Goal: Transaction & Acquisition: Purchase product/service

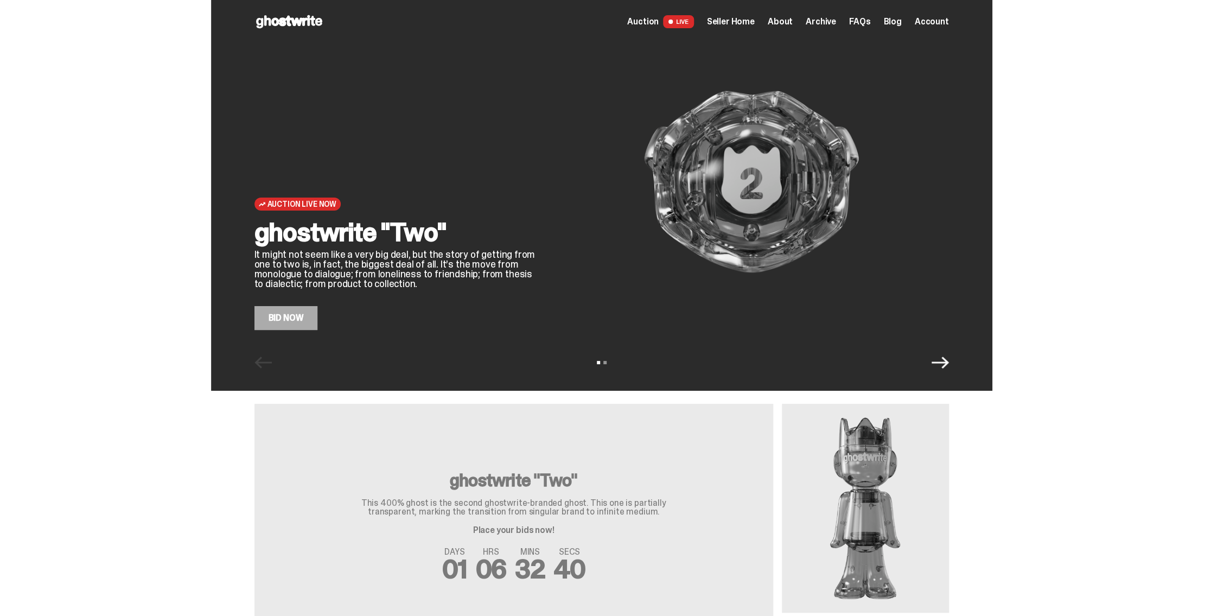
click at [290, 321] on link "Bid Now" at bounding box center [285, 318] width 63 height 24
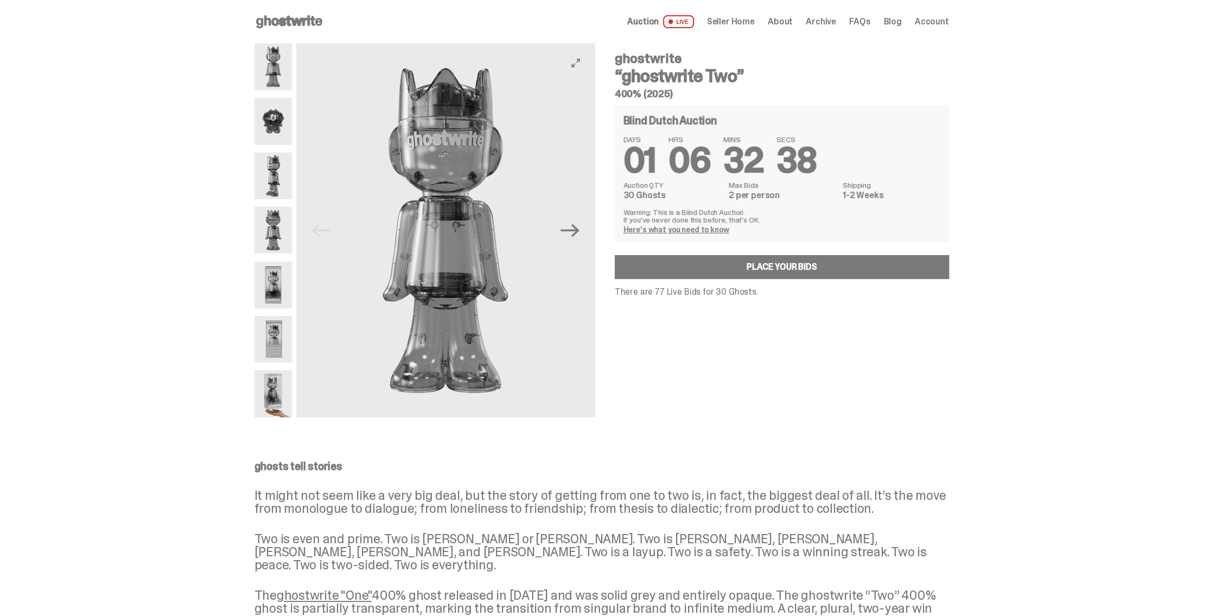
click at [468, 129] on img at bounding box center [445, 230] width 299 height 374
click at [578, 65] on icon "View full-screen" at bounding box center [575, 63] width 9 height 9
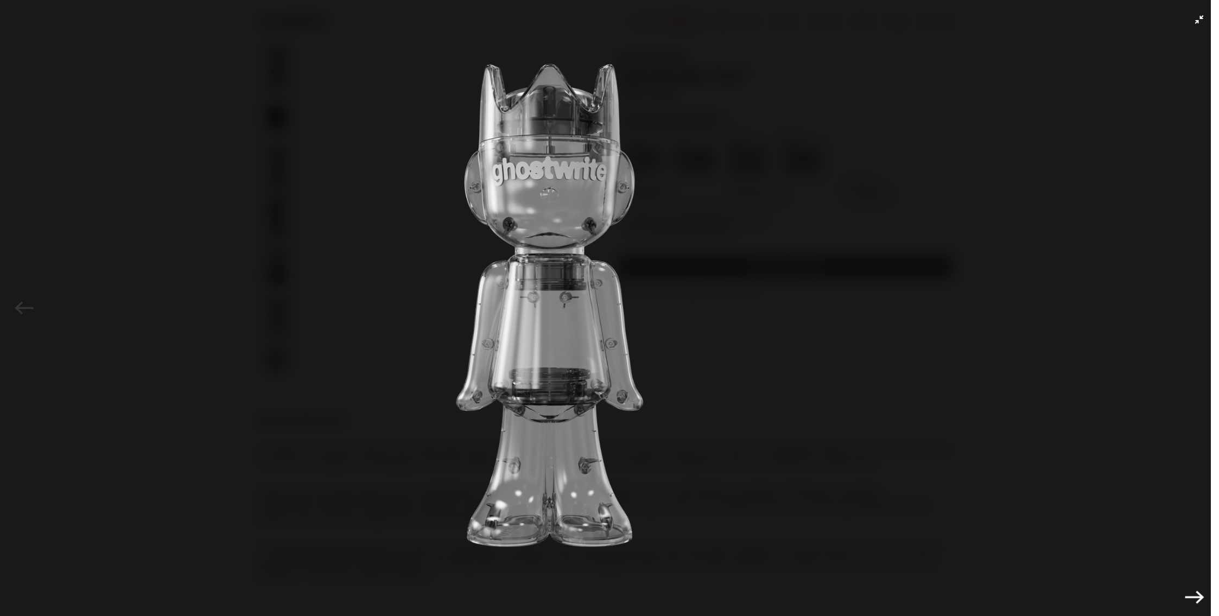
click at [611, 316] on img at bounding box center [549, 305] width 1164 height 556
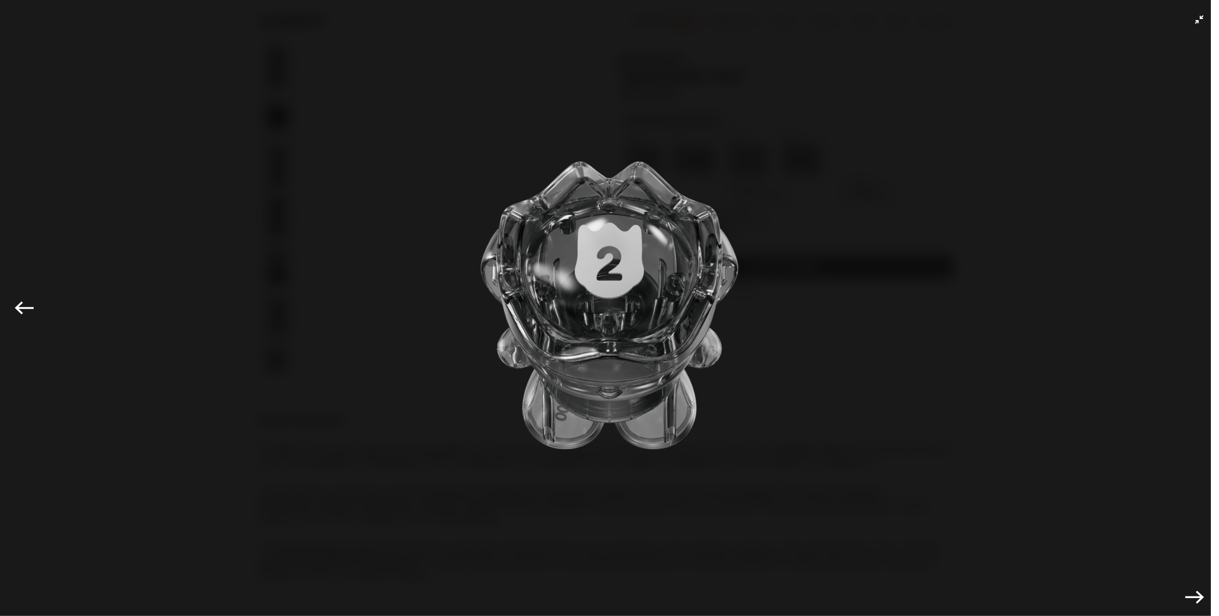
click at [616, 308] on img at bounding box center [609, 305] width 1164 height 556
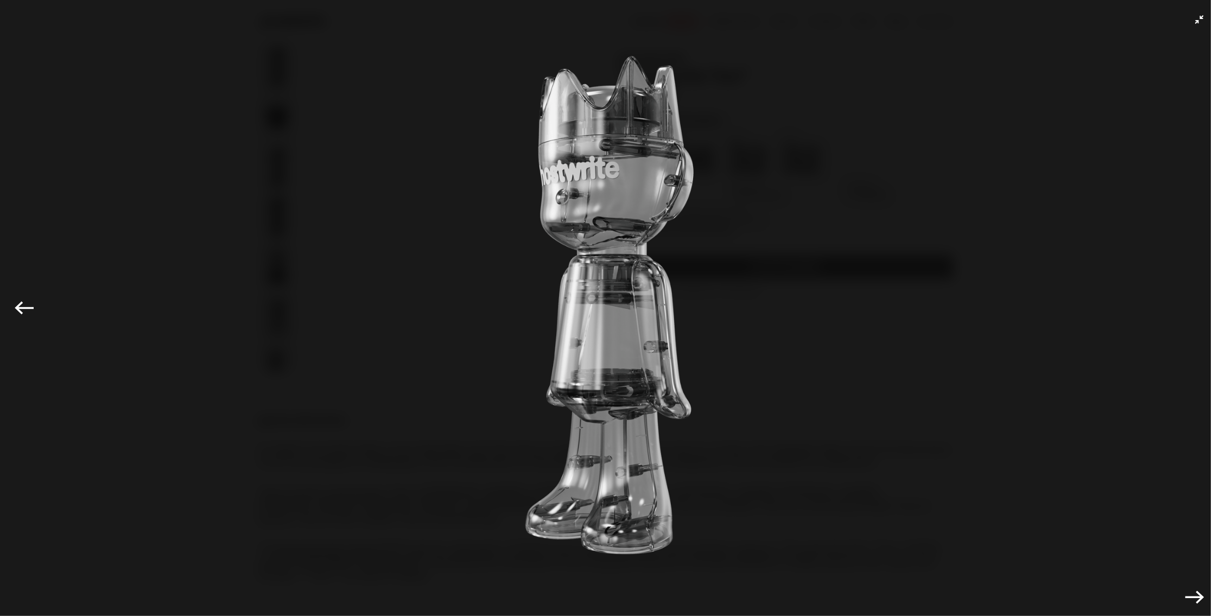
click at [622, 286] on img at bounding box center [609, 305] width 1164 height 556
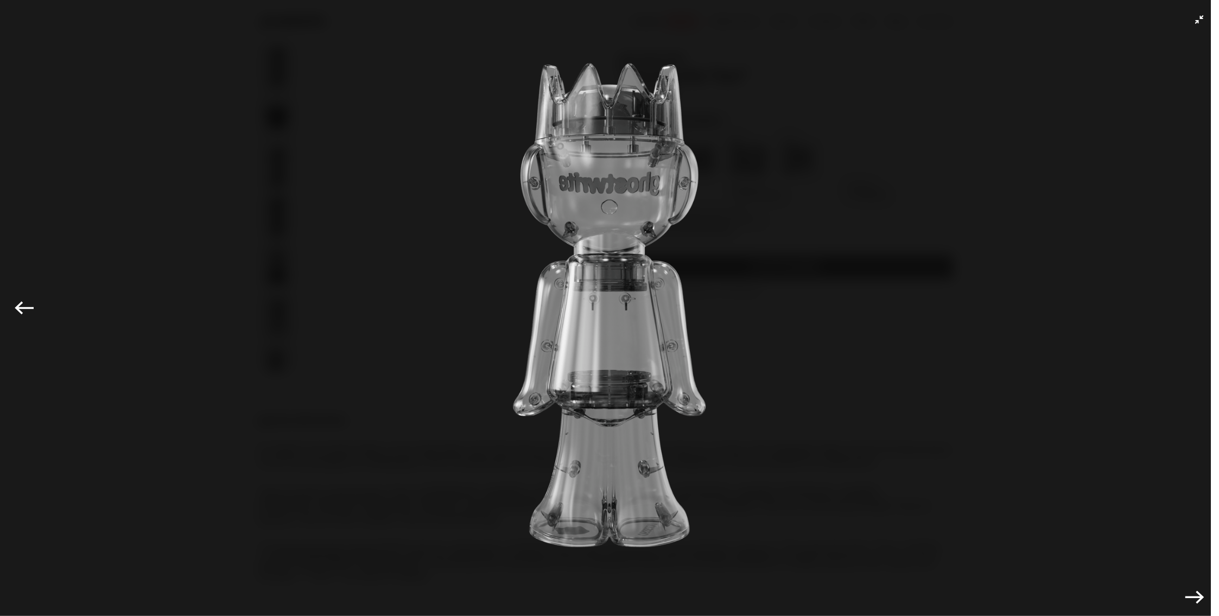
click at [616, 294] on img at bounding box center [609, 305] width 1164 height 556
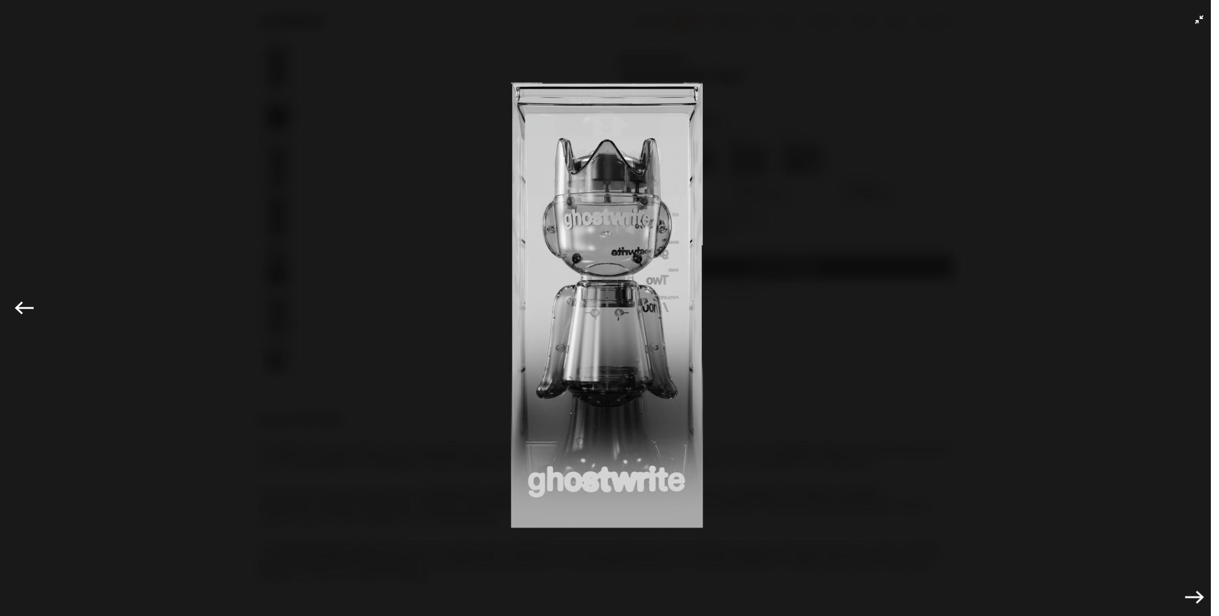
click at [639, 282] on img at bounding box center [606, 305] width 1164 height 556
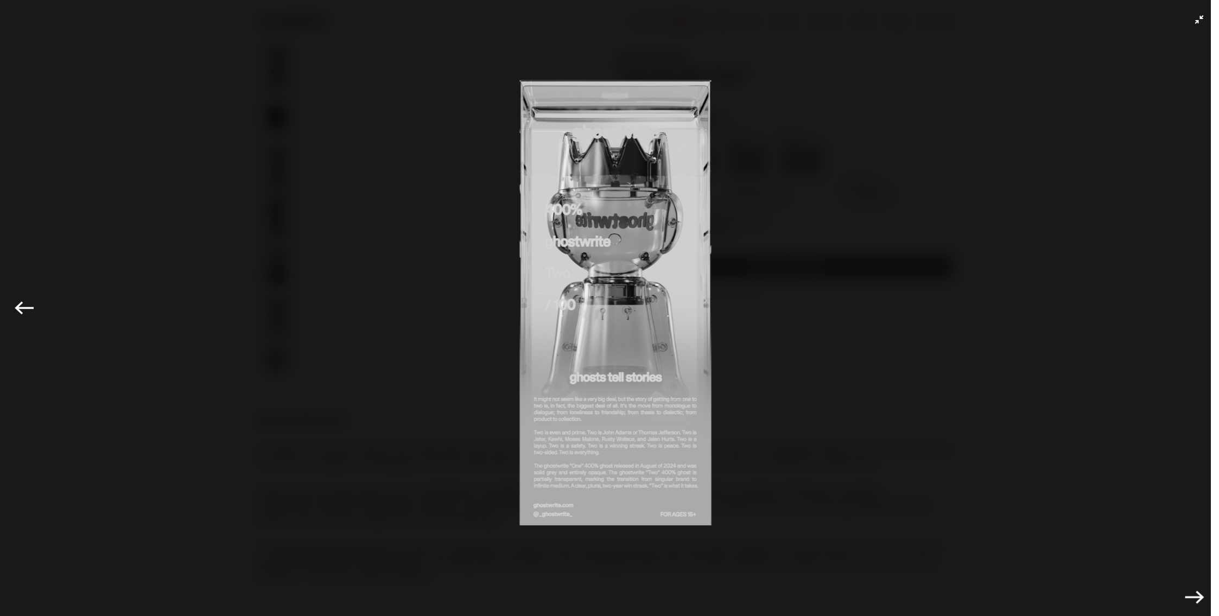
click at [628, 275] on img at bounding box center [607, 305] width 1164 height 556
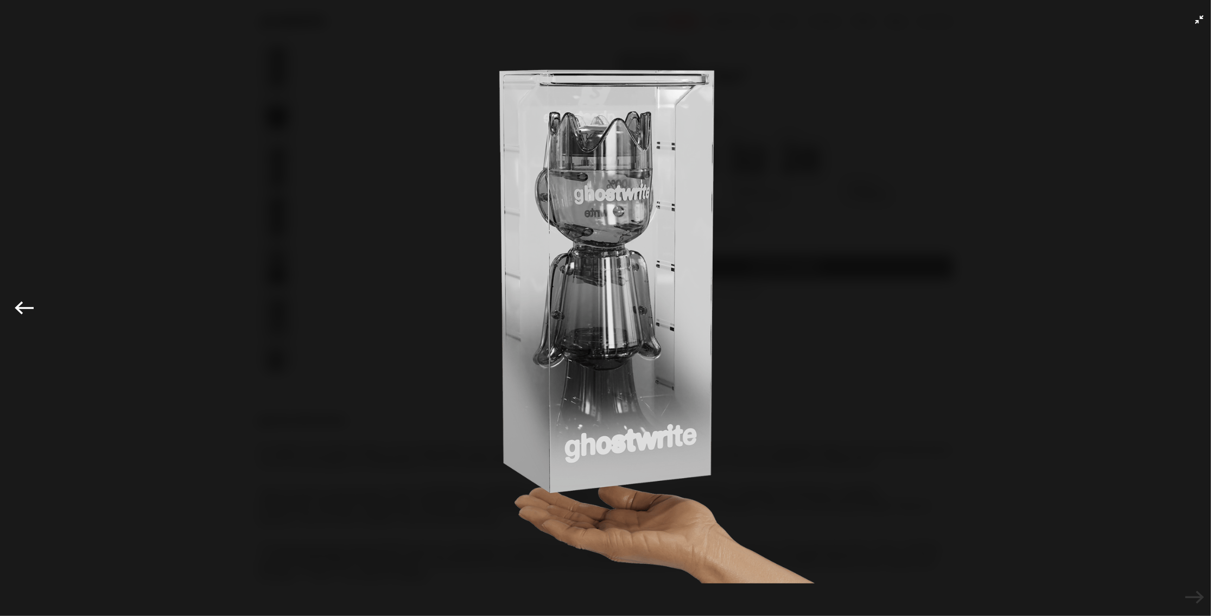
click at [1189, 26] on div "Previous Next" at bounding box center [609, 308] width 1219 height 616
click at [1195, 18] on icon "Exit full-screen" at bounding box center [1199, 19] width 9 height 9
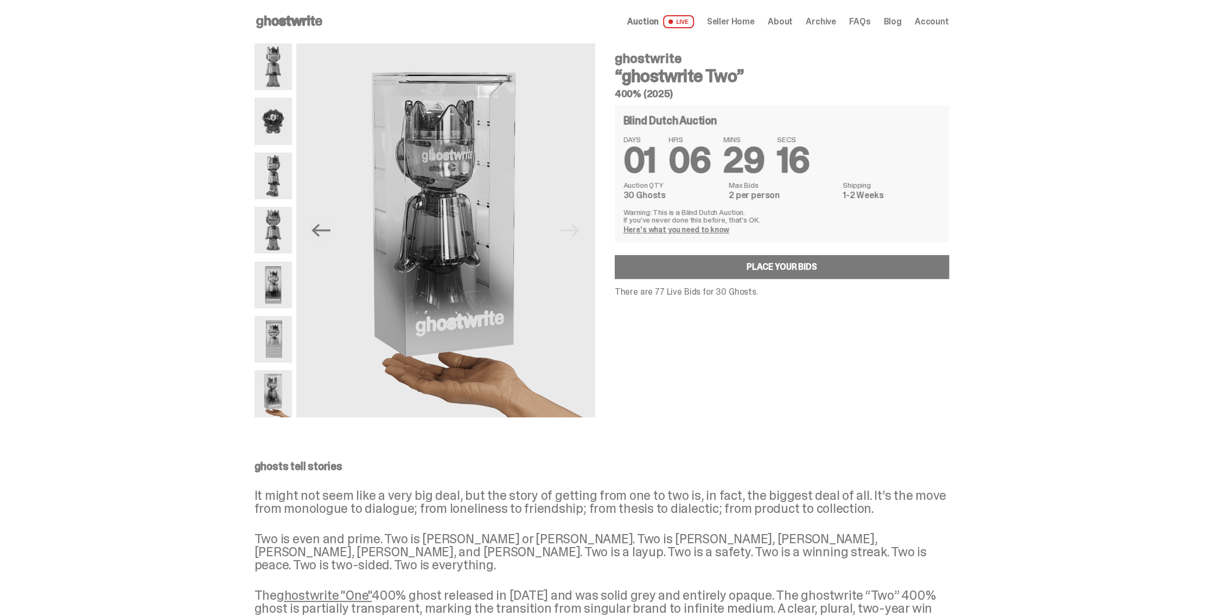
click at [271, 119] on img at bounding box center [272, 121] width 37 height 47
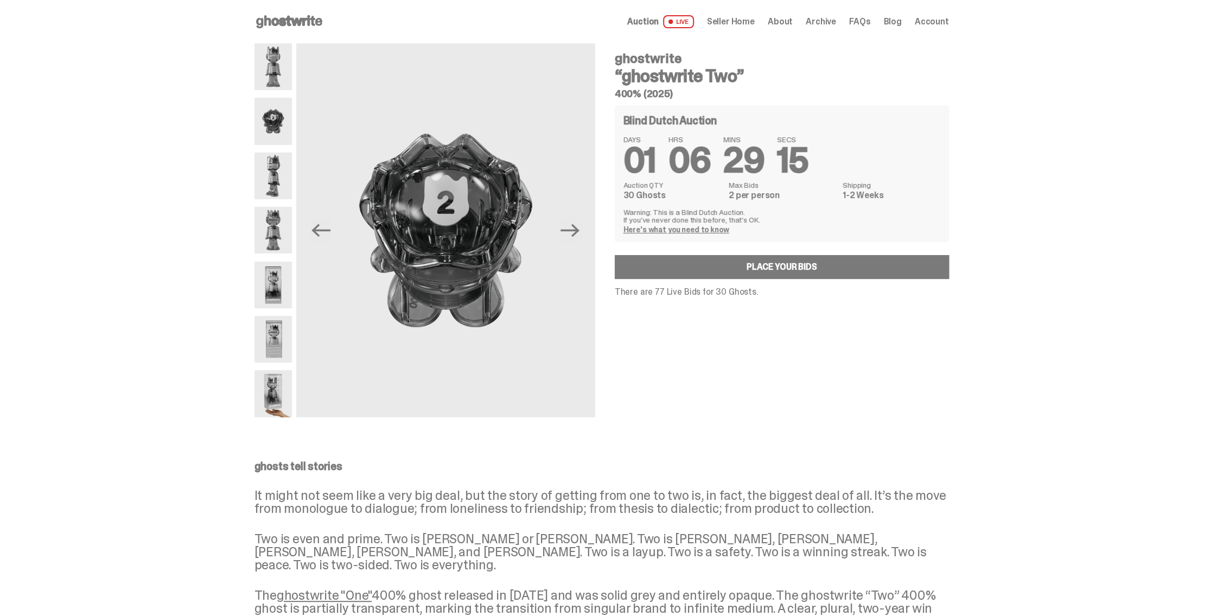
click at [268, 177] on img at bounding box center [272, 175] width 37 height 47
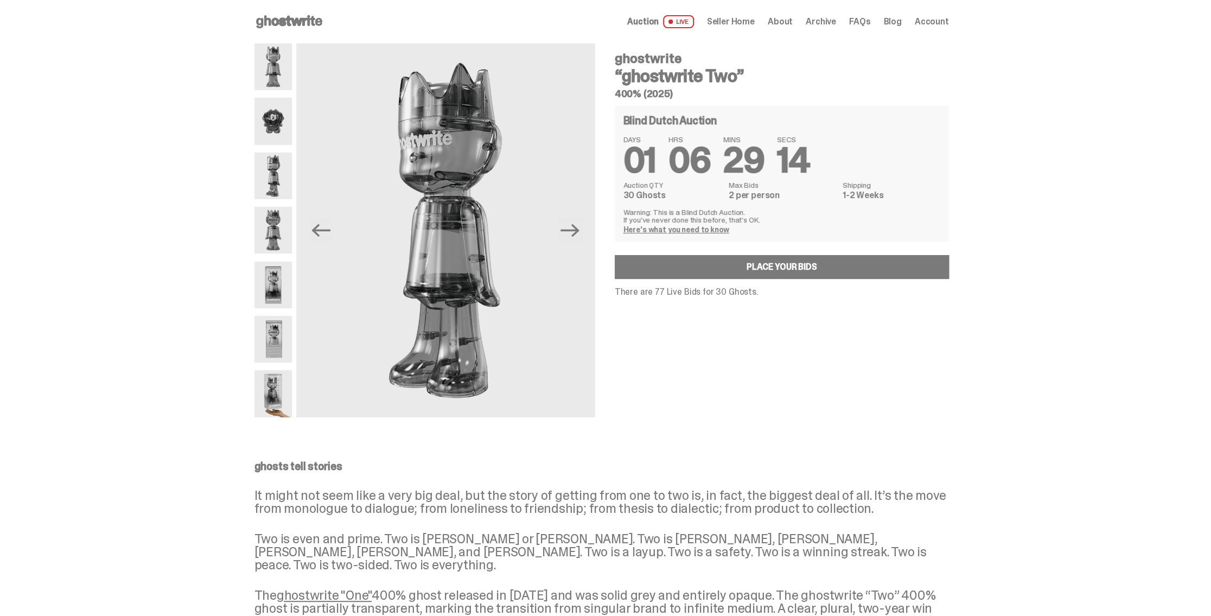
click at [275, 235] on img at bounding box center [272, 230] width 37 height 47
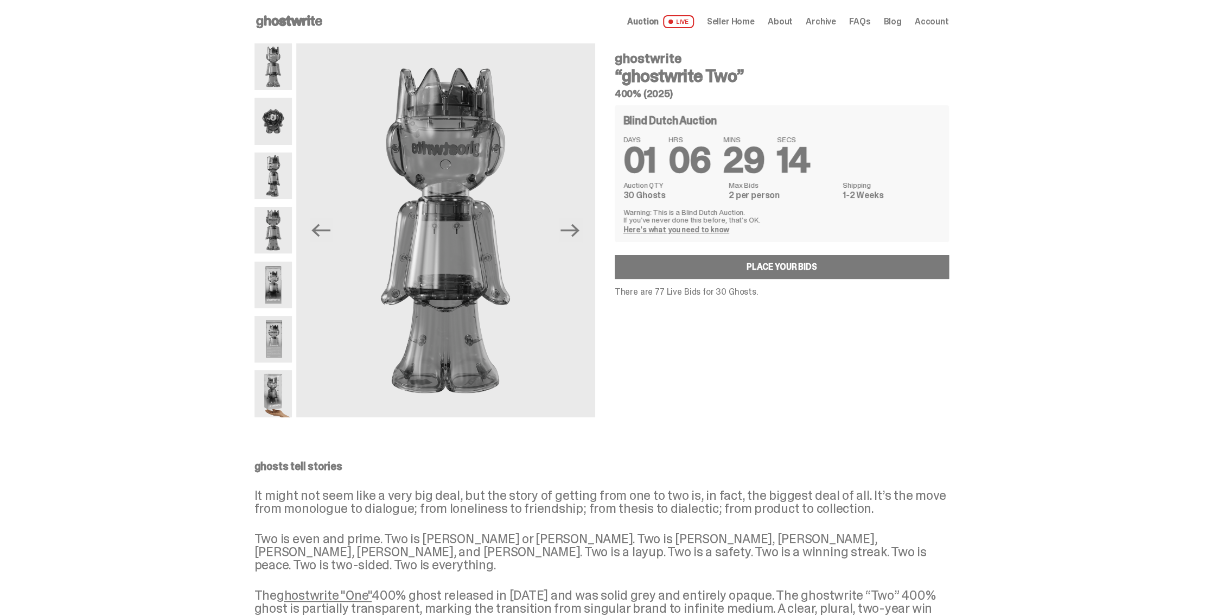
click at [273, 303] on img at bounding box center [272, 285] width 37 height 47
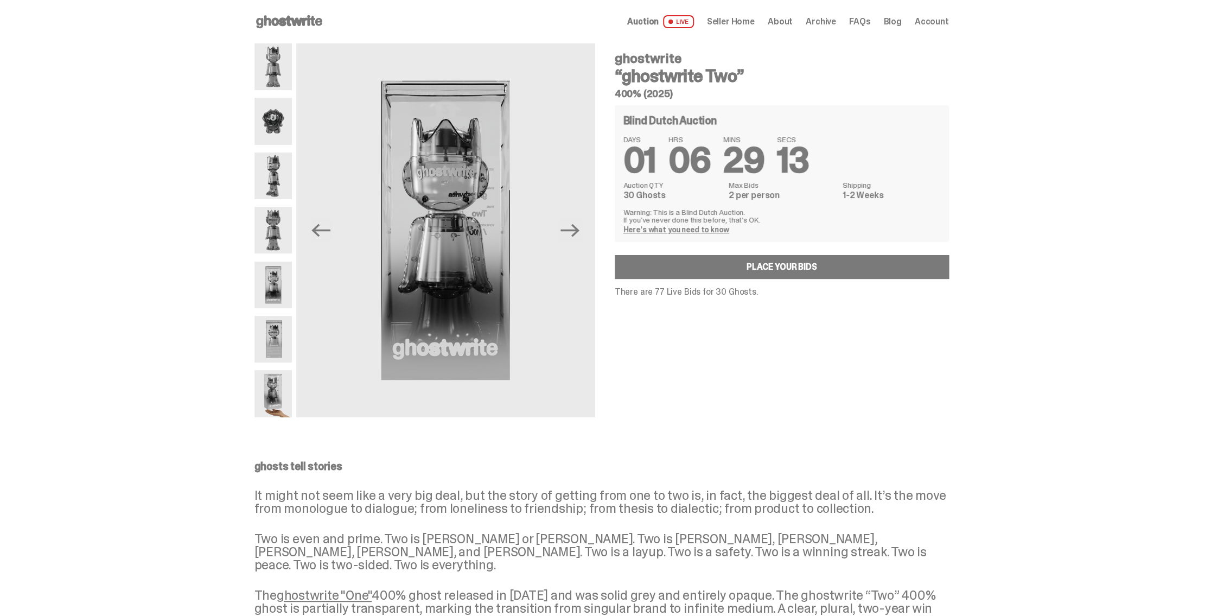
click at [281, 335] on img at bounding box center [272, 339] width 37 height 47
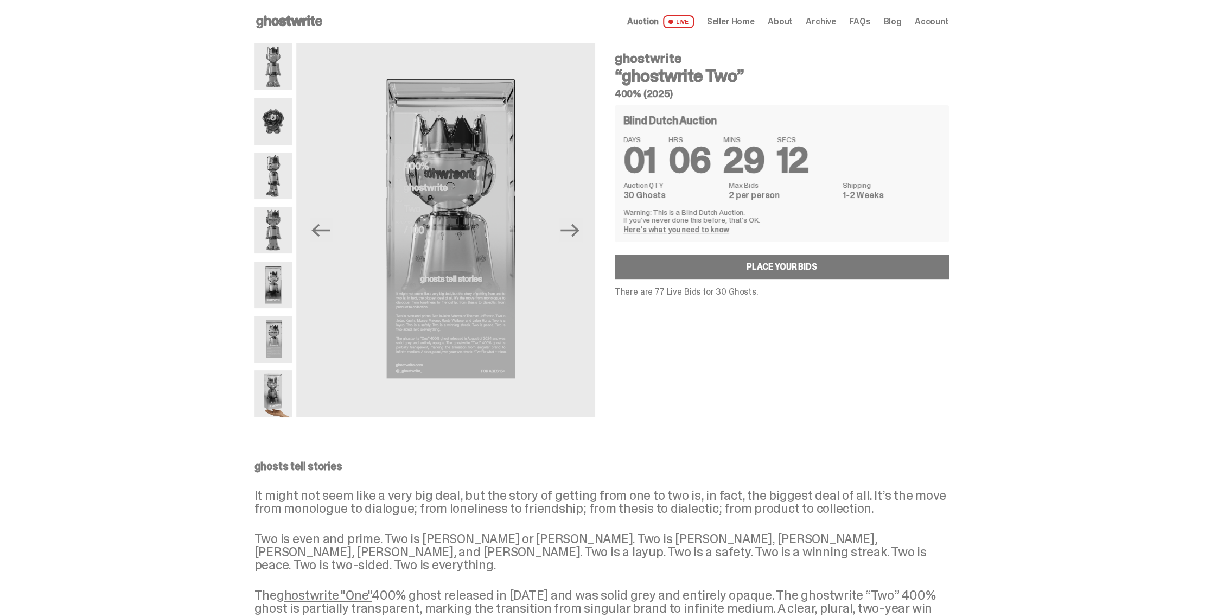
click at [268, 403] on img at bounding box center [272, 393] width 37 height 47
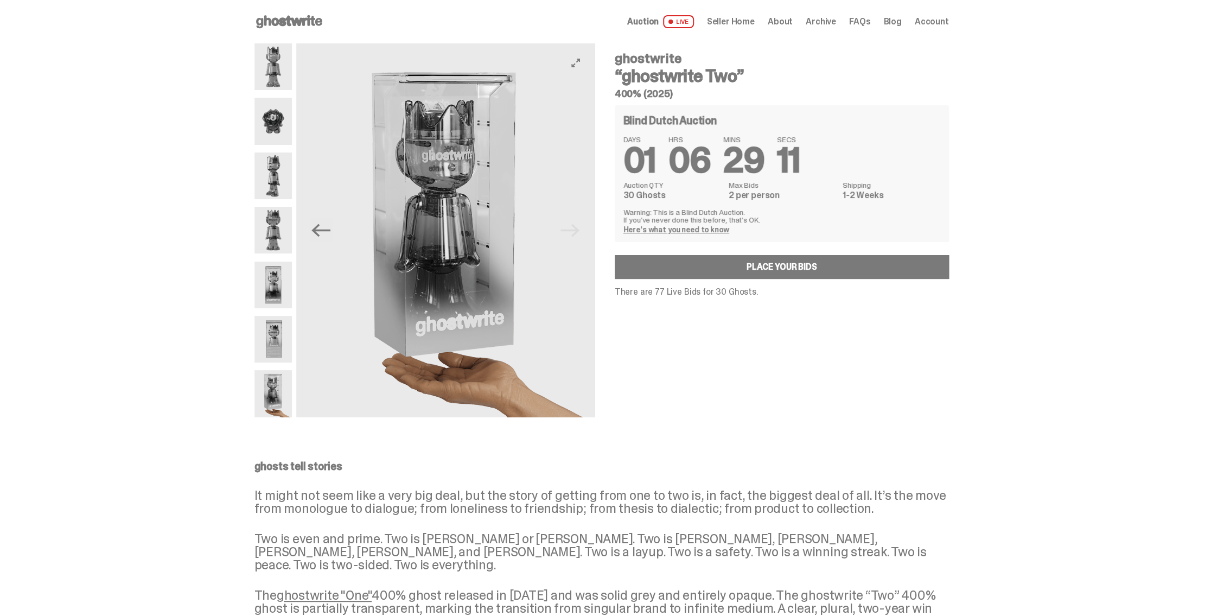
click at [582, 229] on img at bounding box center [445, 230] width 299 height 374
click at [515, 256] on img at bounding box center [445, 230] width 299 height 374
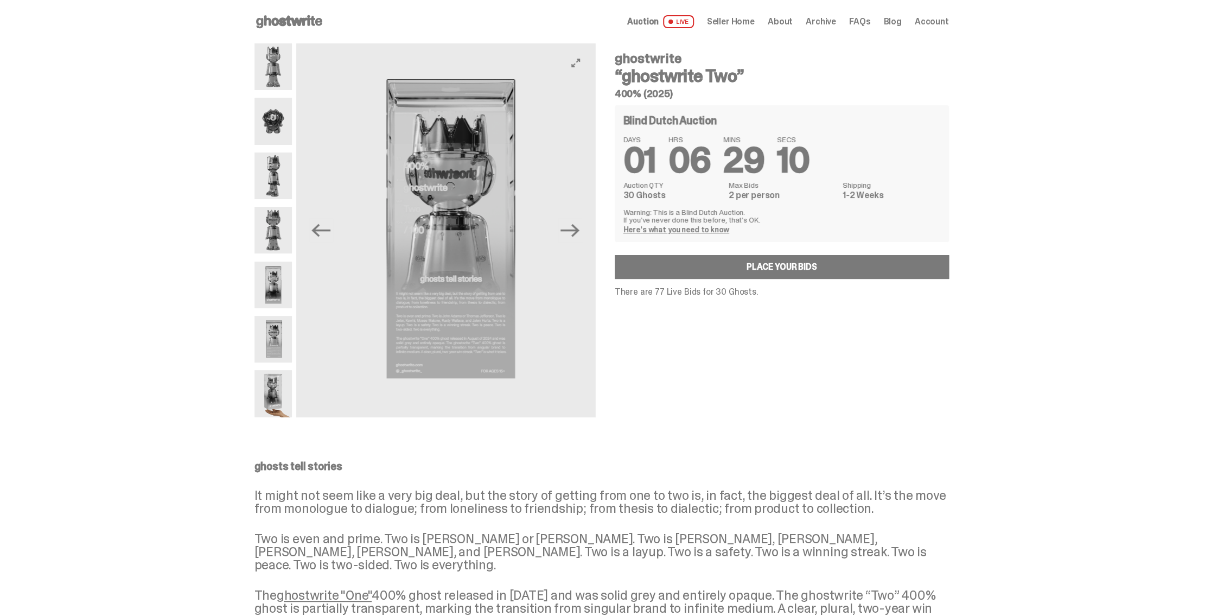
click at [528, 266] on img at bounding box center [445, 230] width 299 height 374
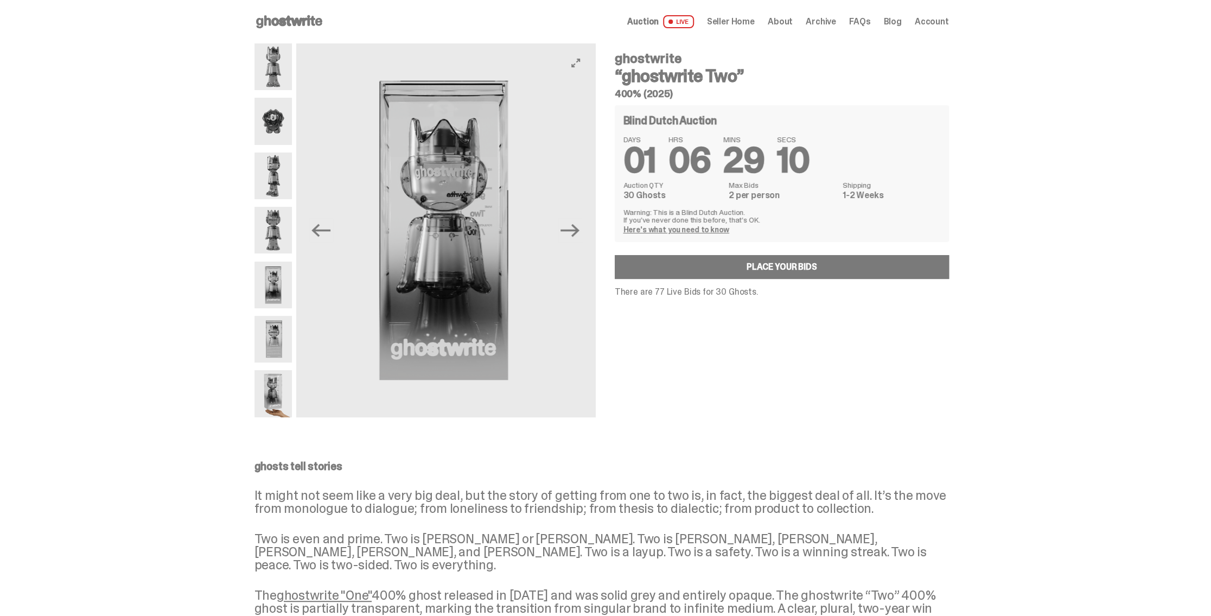
click at [535, 274] on img at bounding box center [443, 230] width 299 height 374
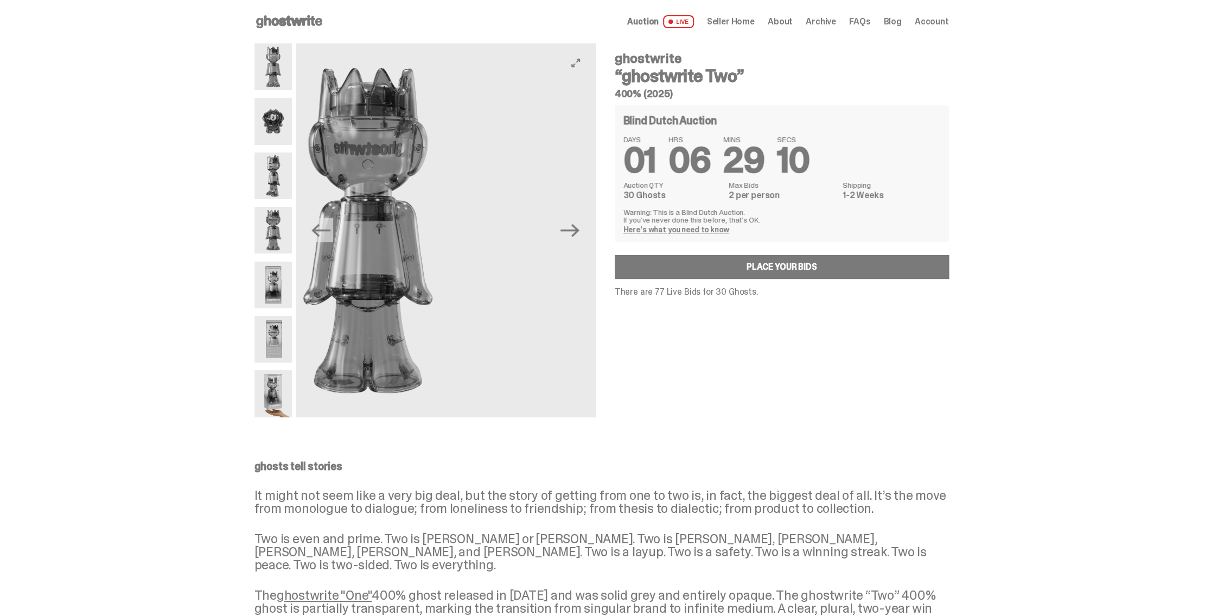
click at [448, 265] on img at bounding box center [368, 230] width 299 height 374
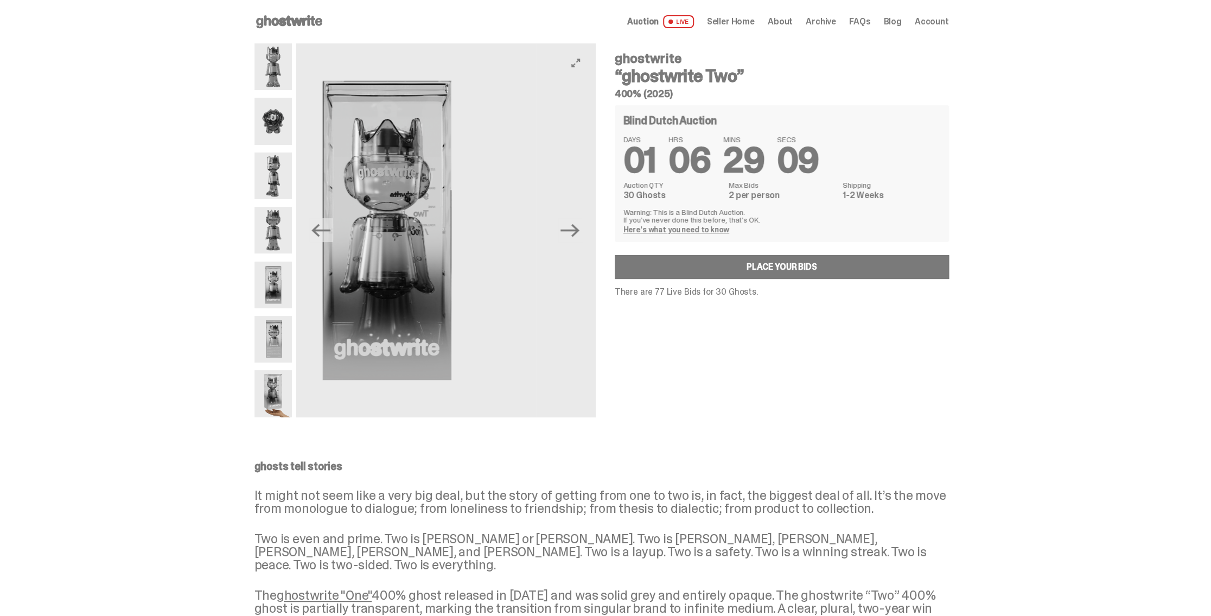
click at [431, 262] on img at bounding box center [387, 230] width 299 height 374
click at [537, 257] on img at bounding box center [686, 230] width 299 height 374
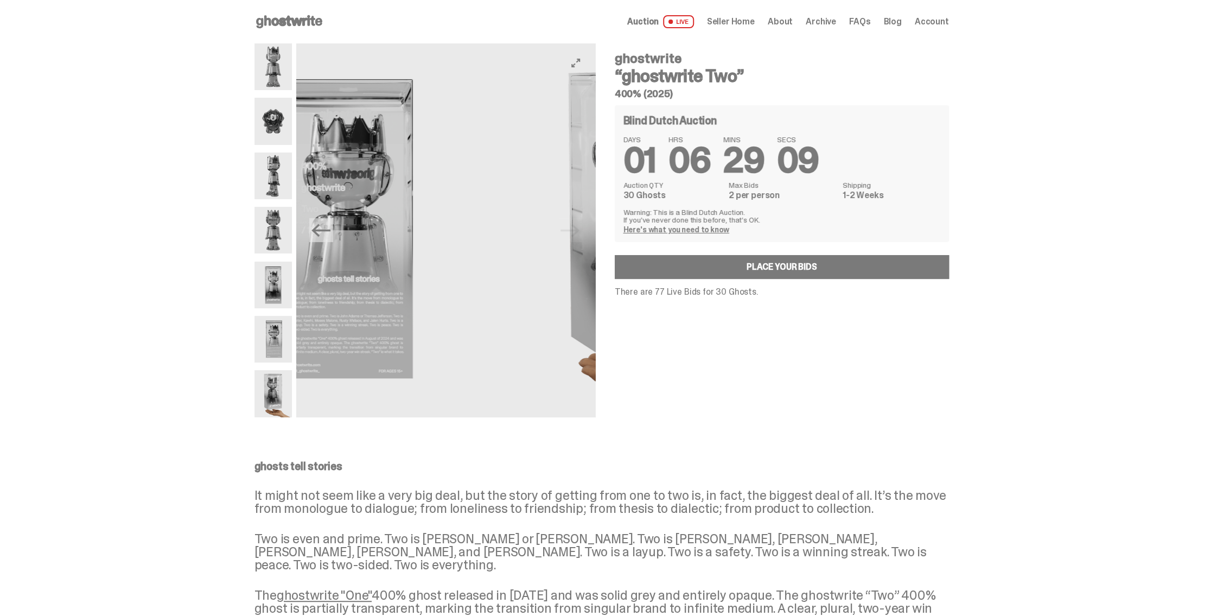
click at [493, 260] on img at bounding box center [642, 230] width 299 height 374
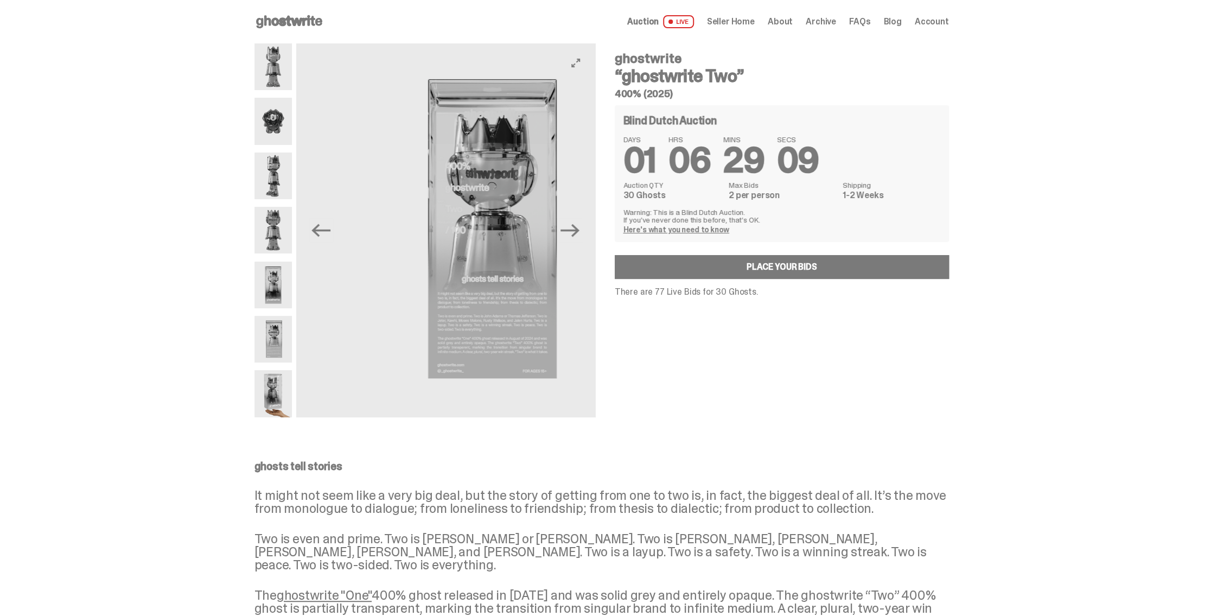
click at [492, 263] on img at bounding box center [486, 230] width 299 height 374
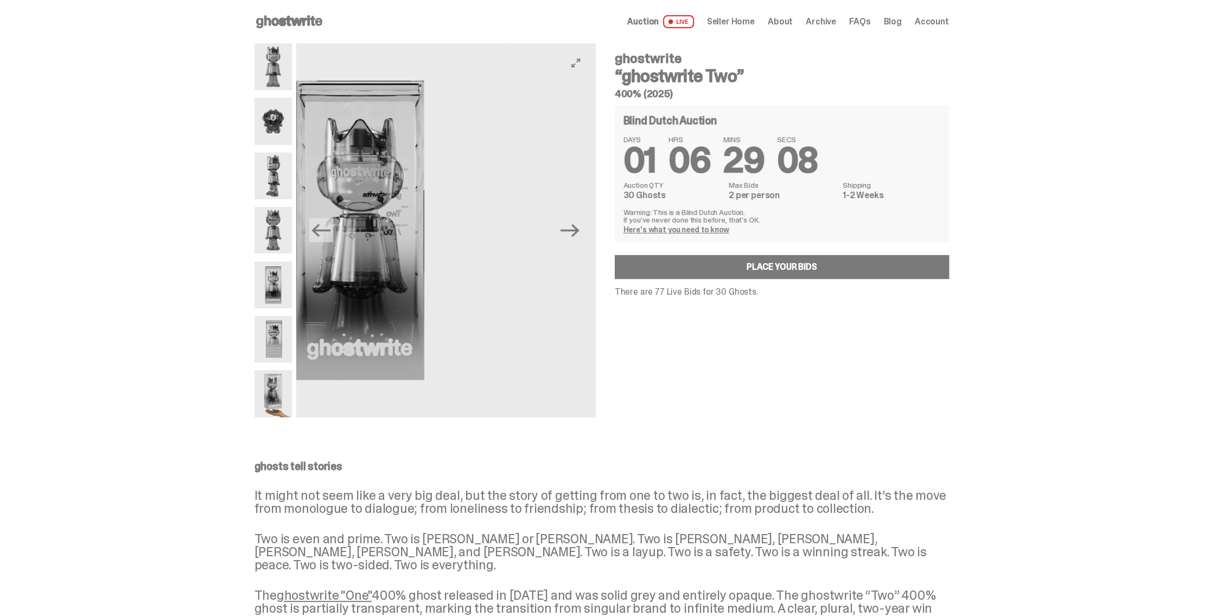
click at [428, 259] on img at bounding box center [360, 230] width 299 height 374
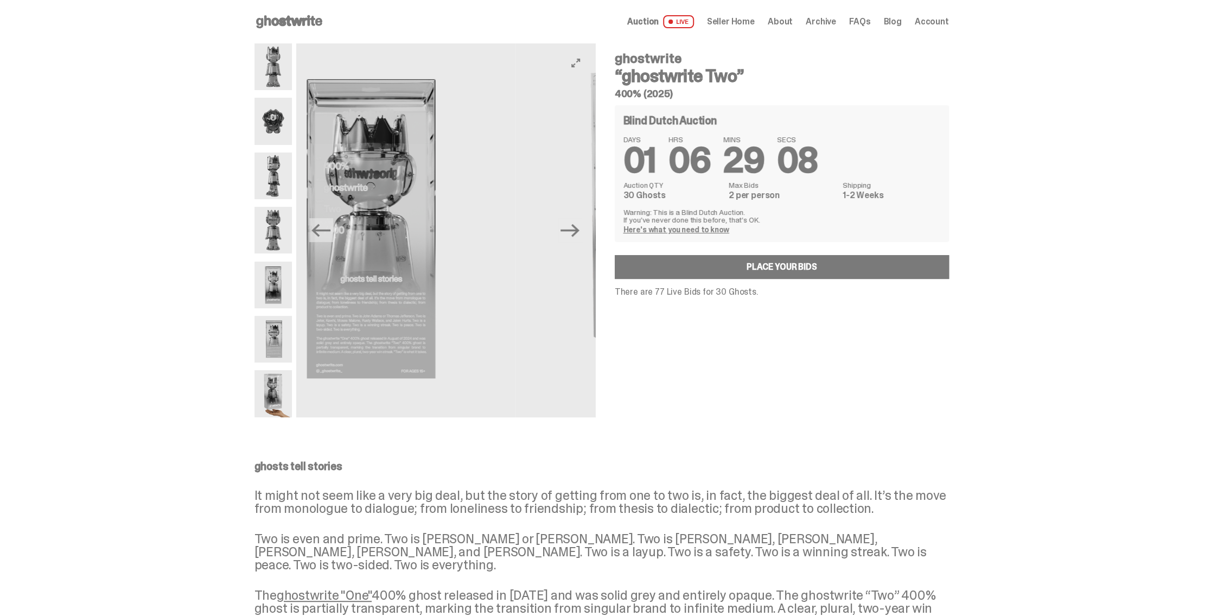
click at [398, 257] on img at bounding box center [365, 230] width 299 height 374
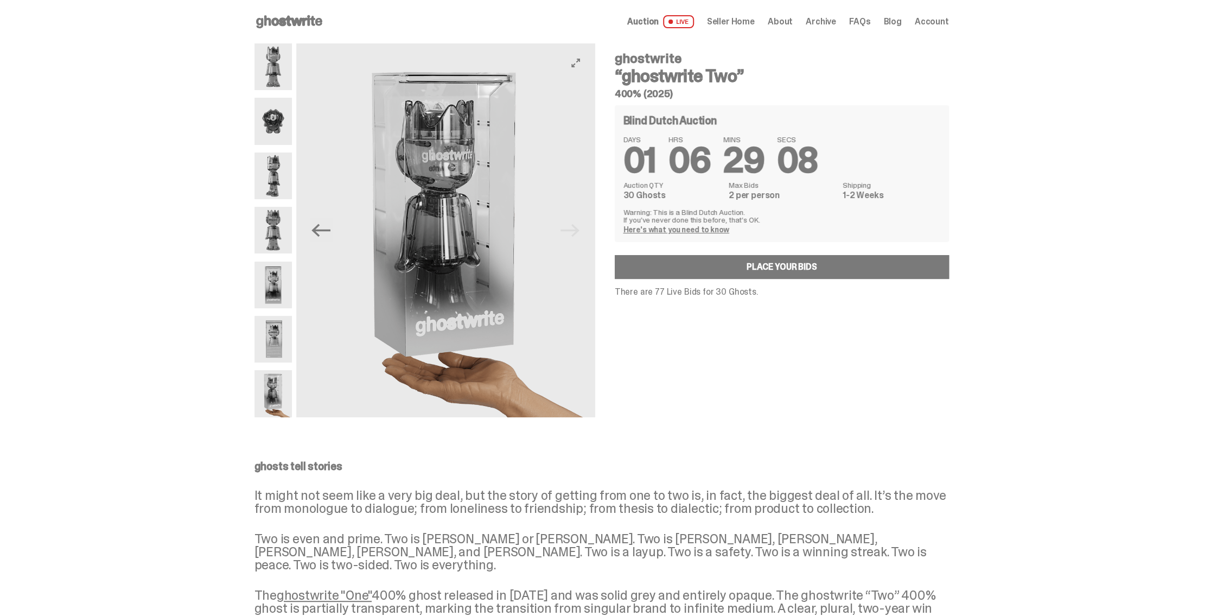
click at [393, 256] on img at bounding box center [445, 230] width 299 height 374
click at [371, 250] on img at bounding box center [445, 230] width 299 height 374
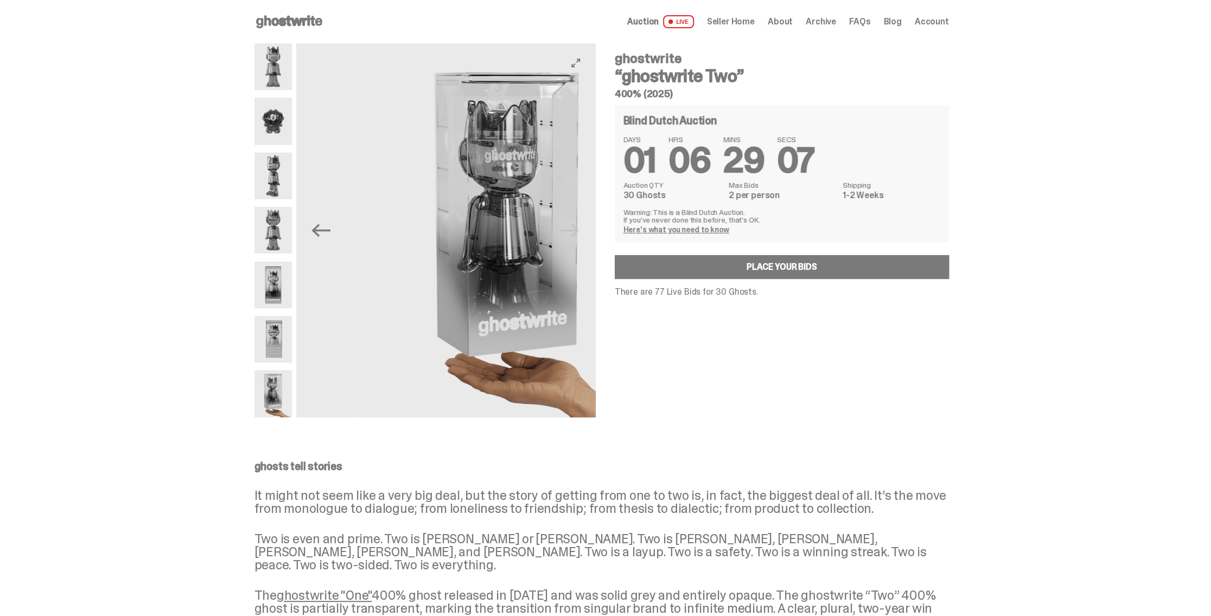
click at [499, 247] on img at bounding box center [508, 230] width 299 height 374
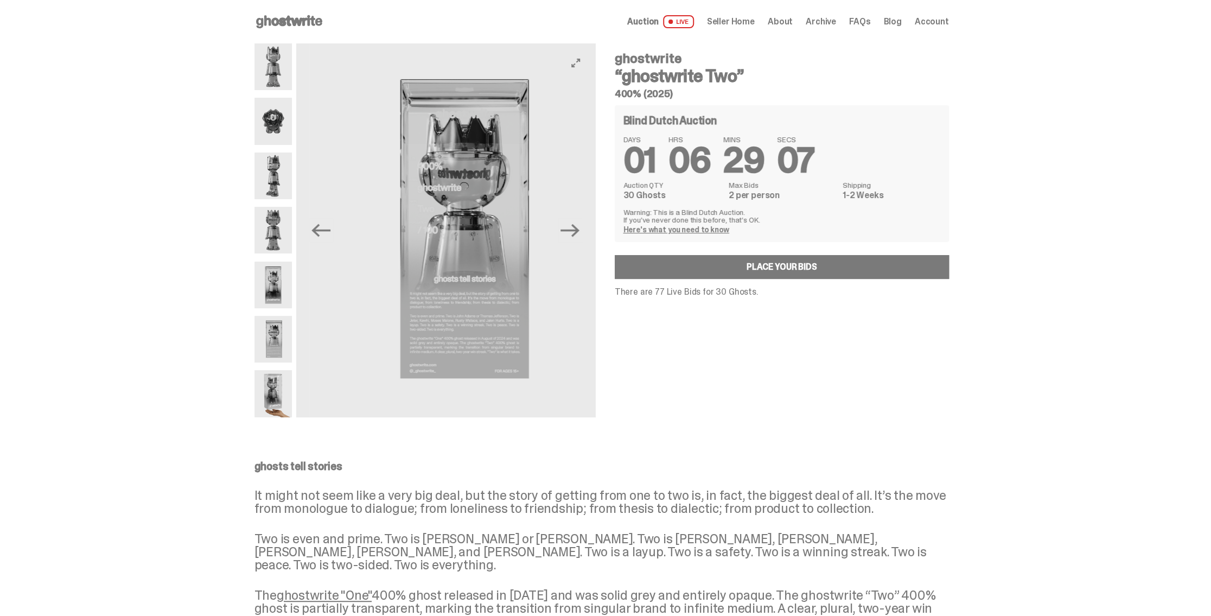
click at [524, 258] on img at bounding box center [459, 230] width 299 height 374
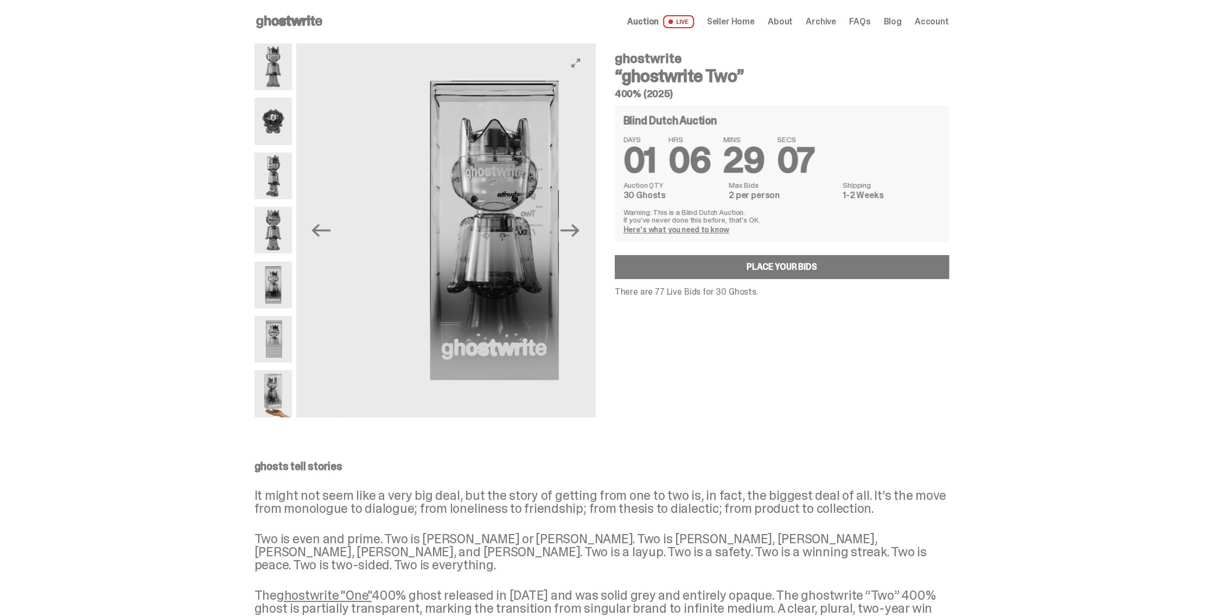
click at [553, 269] on img at bounding box center [494, 230] width 299 height 374
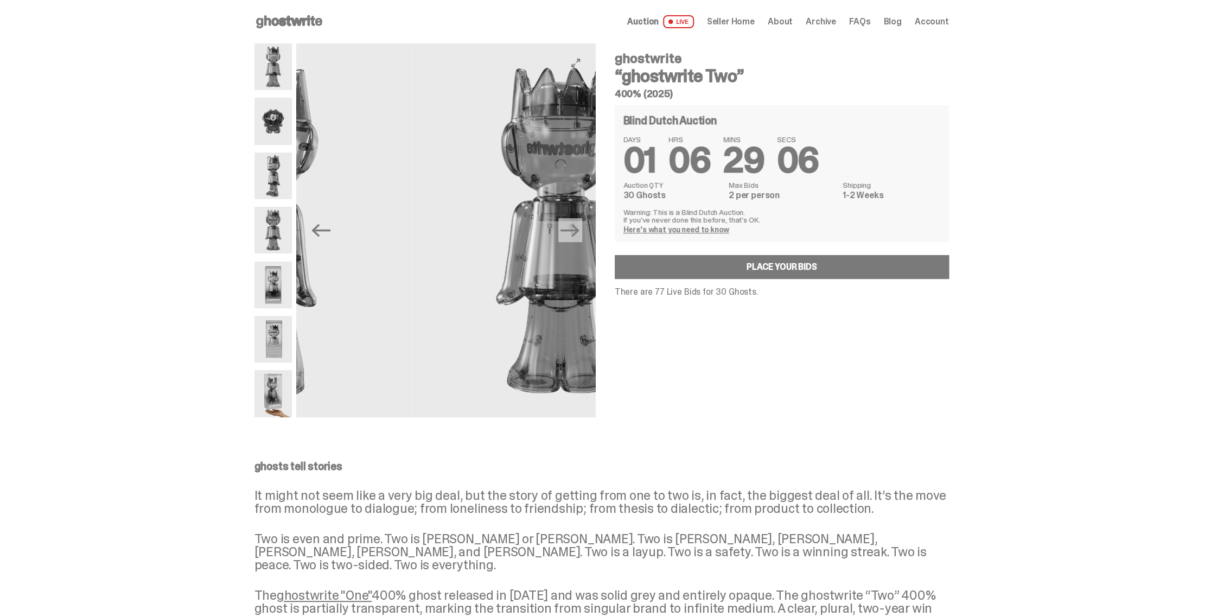
click at [609, 276] on div "Previous Next ghostwrite “ghostwrite Two” 400% (2025) Blind Dutch Auction DAYS …" at bounding box center [601, 241] width 695 height 396
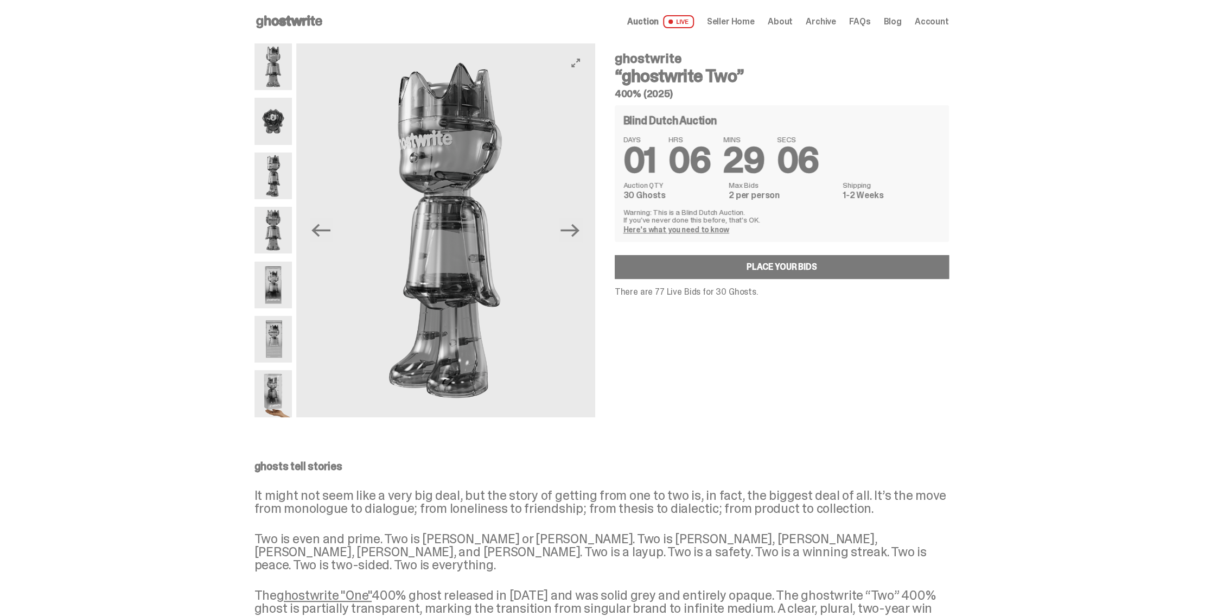
click at [432, 260] on img at bounding box center [445, 230] width 299 height 374
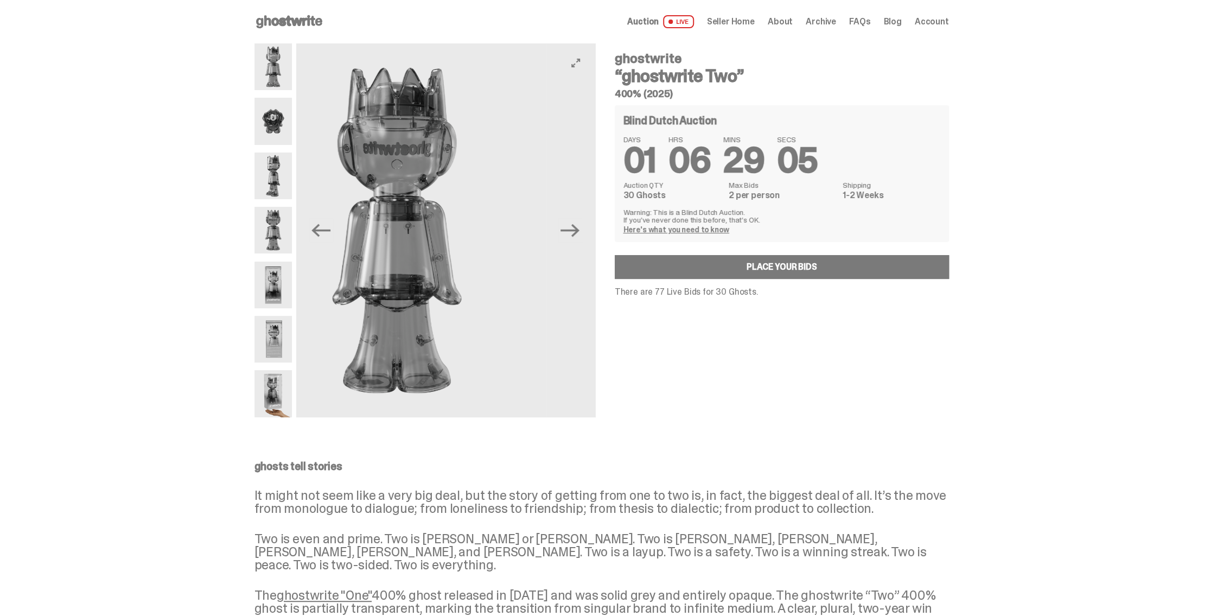
click at [445, 263] on img at bounding box center [396, 230] width 299 height 374
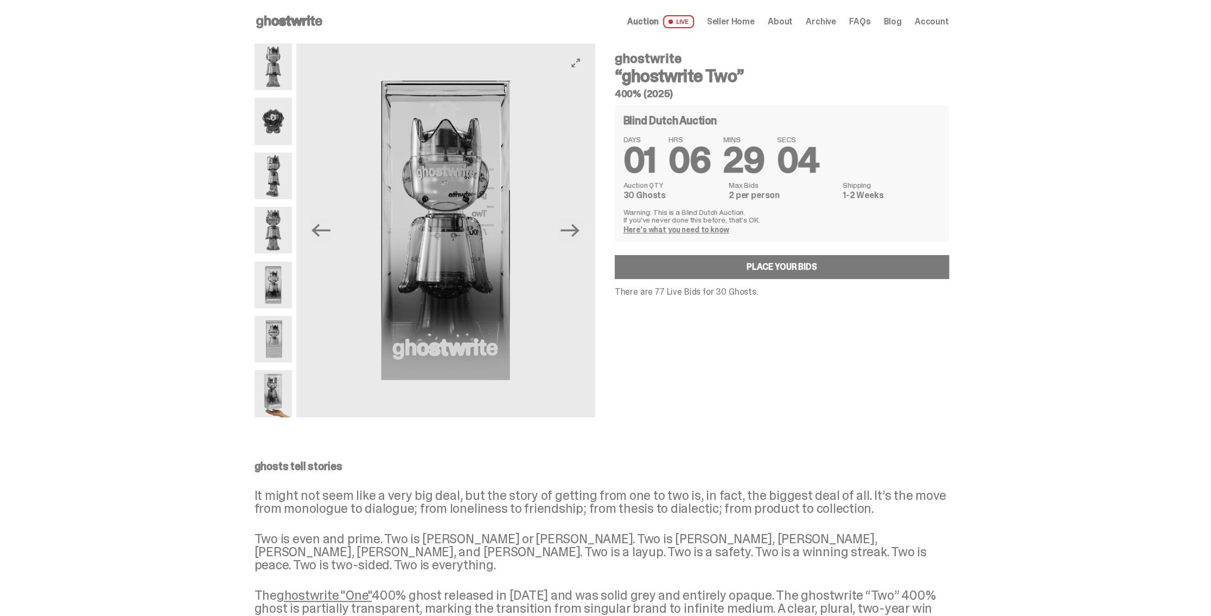
click at [448, 265] on img at bounding box center [445, 230] width 299 height 374
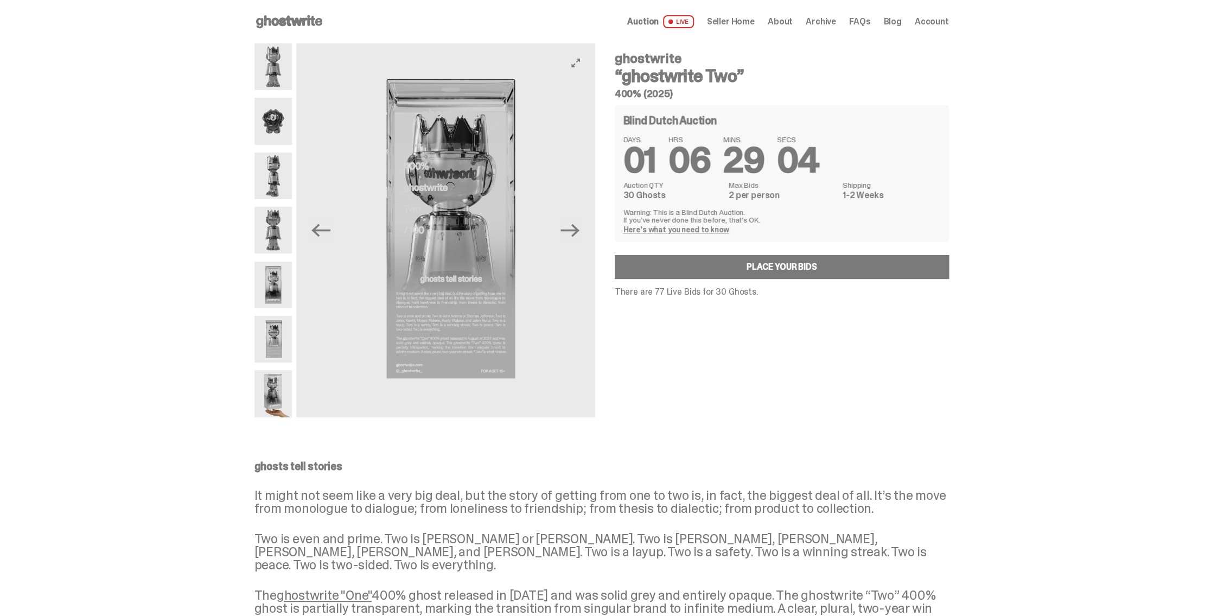
click at [489, 263] on img at bounding box center [445, 230] width 299 height 374
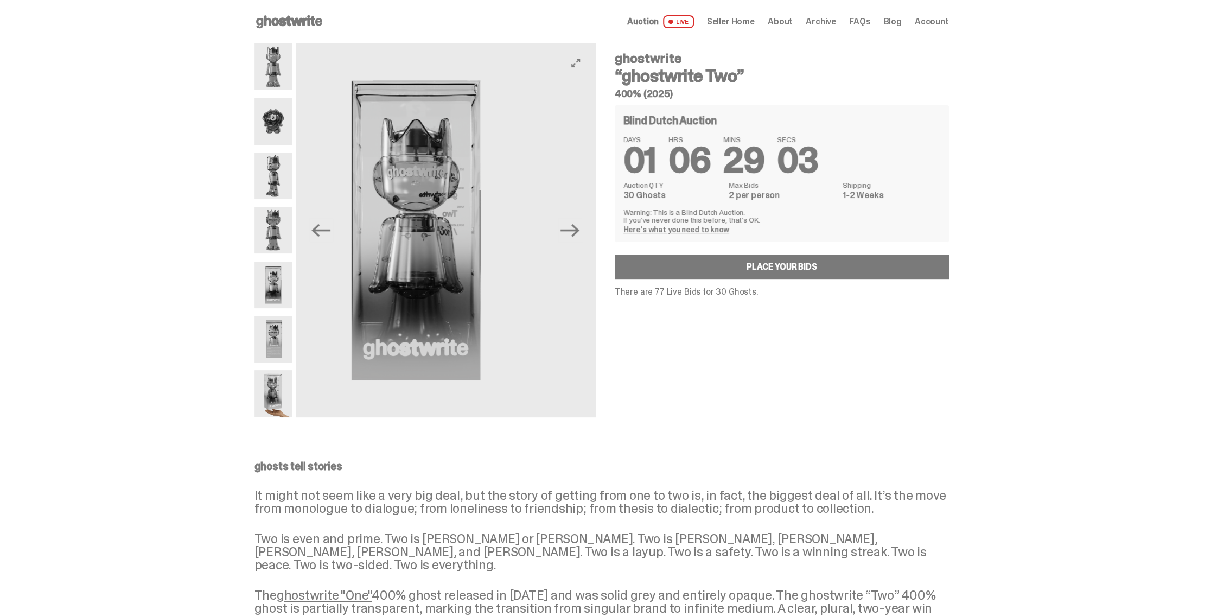
click at [443, 259] on img at bounding box center [415, 230] width 299 height 374
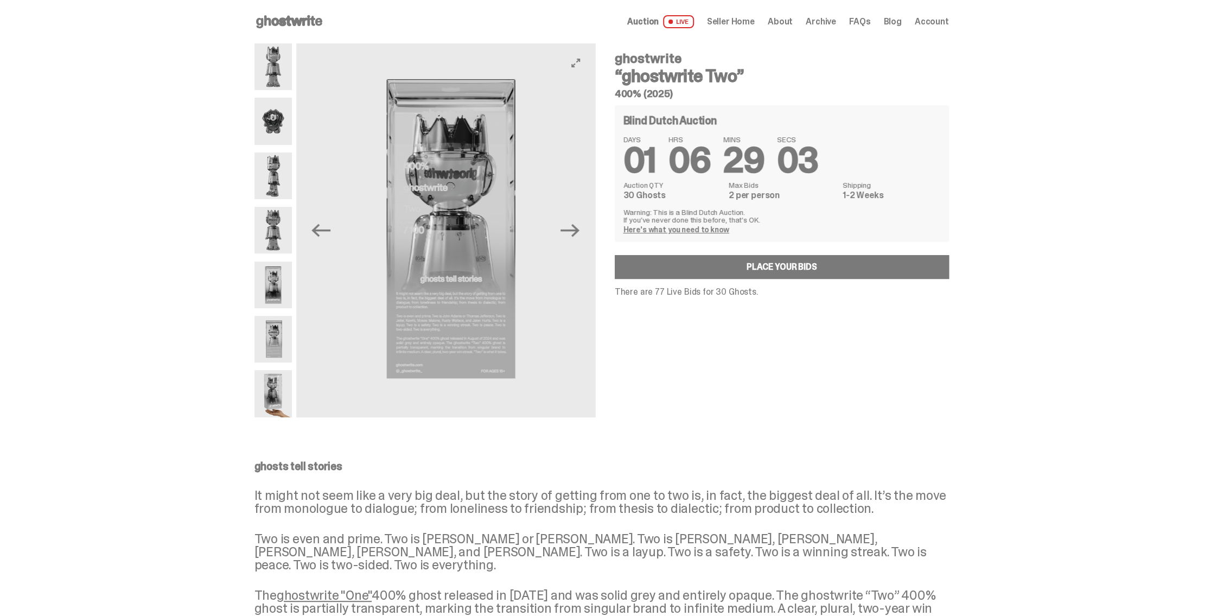
click at [393, 254] on img at bounding box center [445, 230] width 299 height 374
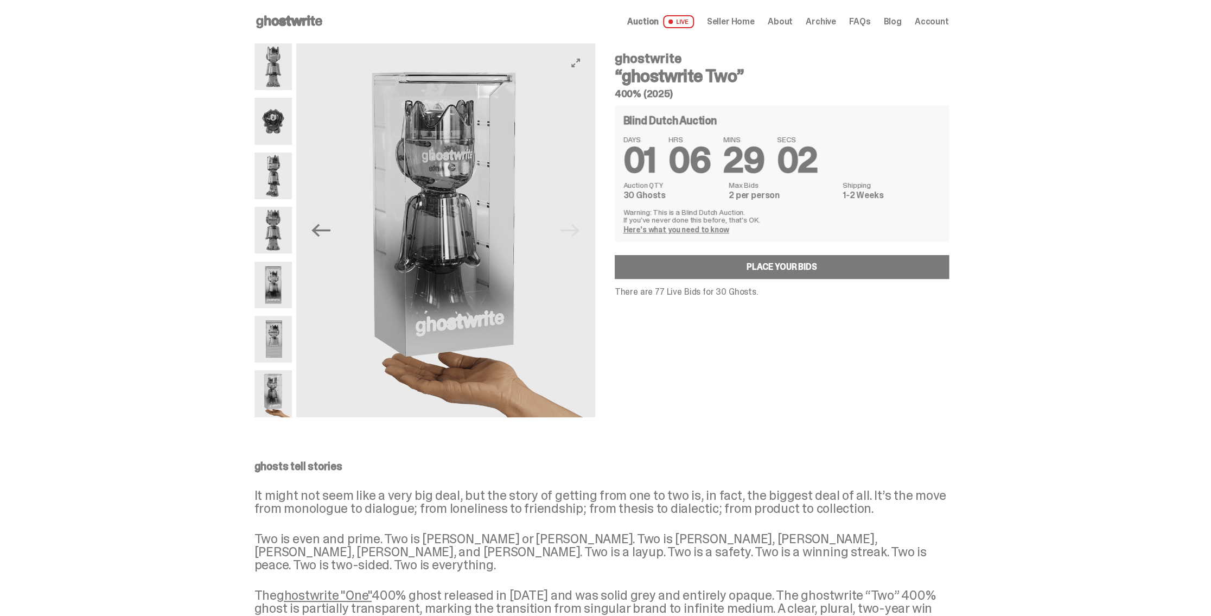
click at [403, 253] on img at bounding box center [445, 230] width 299 height 374
click at [400, 251] on img at bounding box center [445, 230] width 299 height 374
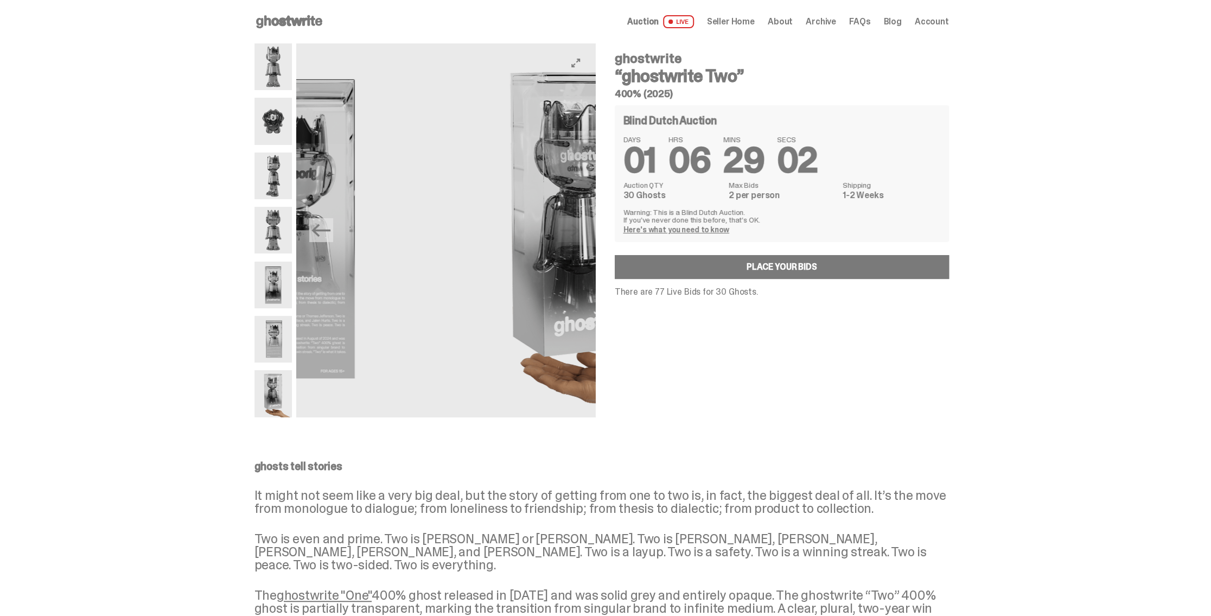
click at [527, 256] on img at bounding box center [584, 230] width 299 height 374
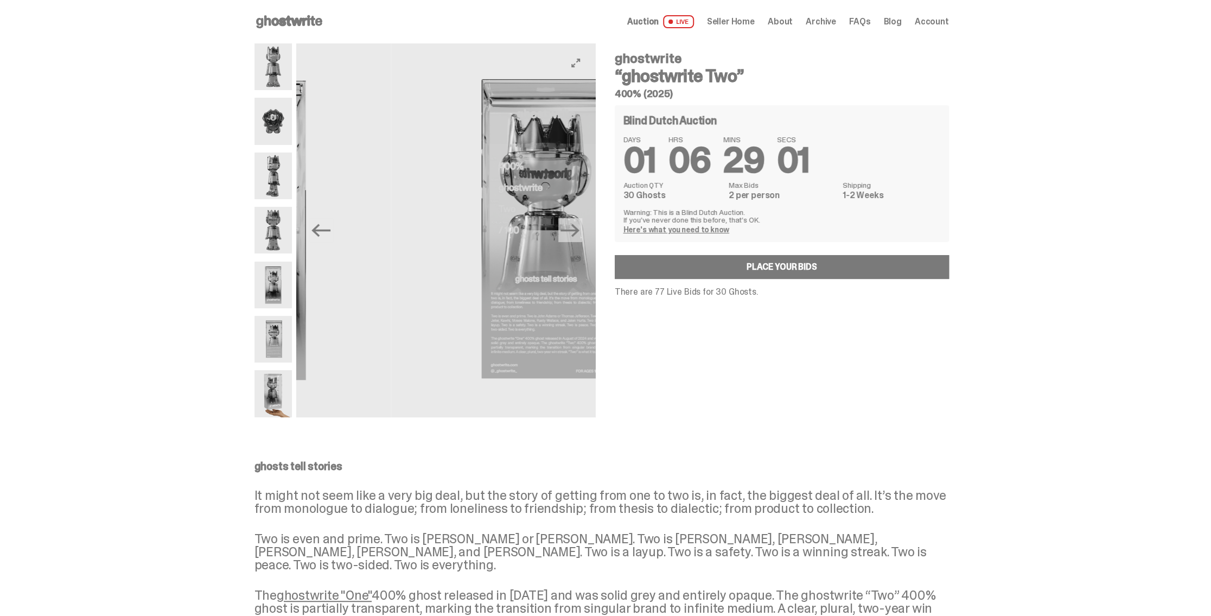
click at [527, 257] on img at bounding box center [540, 230] width 299 height 374
click at [391, 253] on img at bounding box center [241, 230] width 299 height 374
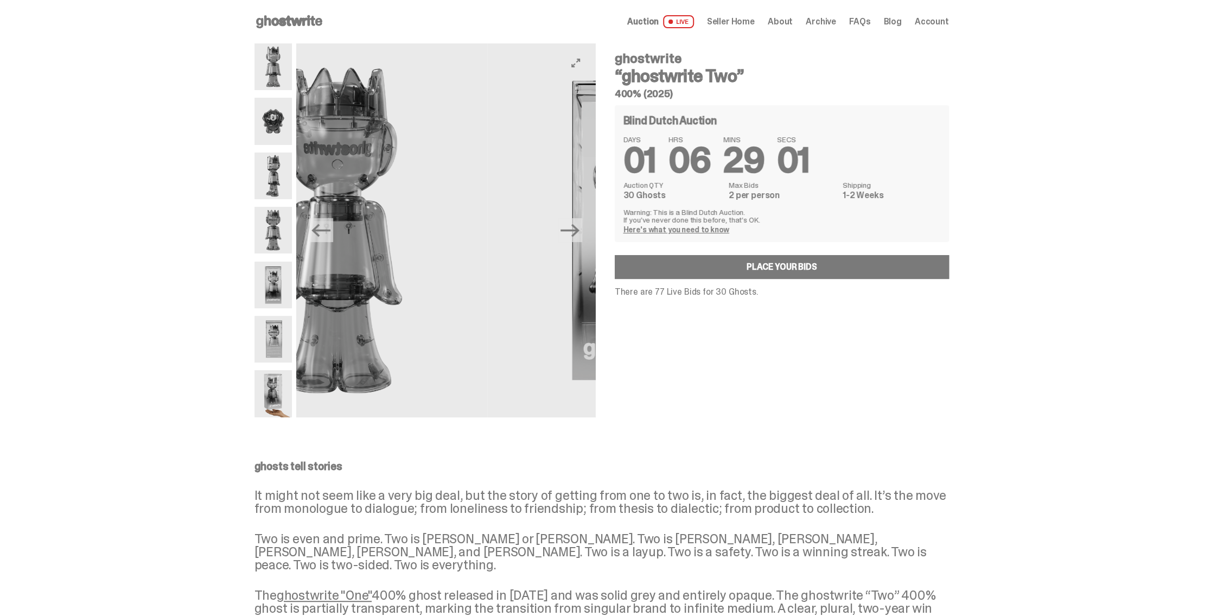
click at [487, 255] on img at bounding box center [337, 230] width 299 height 374
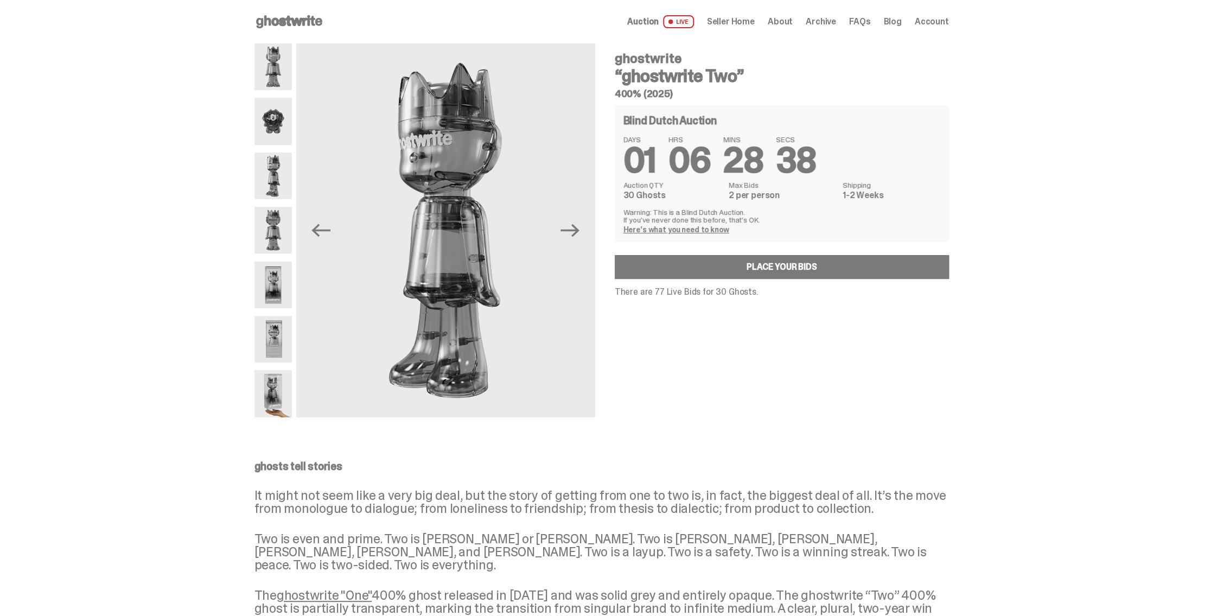
drag, startPoint x: 1061, startPoint y: 271, endPoint x: 1019, endPoint y: 277, distance: 42.7
drag, startPoint x: 640, startPoint y: 292, endPoint x: 683, endPoint y: 296, distance: 42.4
click at [669, 295] on p "There are 77 Live Bids for 30 Ghosts." at bounding box center [782, 292] width 334 height 9
click at [683, 296] on p "There are 77 Live Bids for 30 Ghosts." at bounding box center [782, 292] width 334 height 9
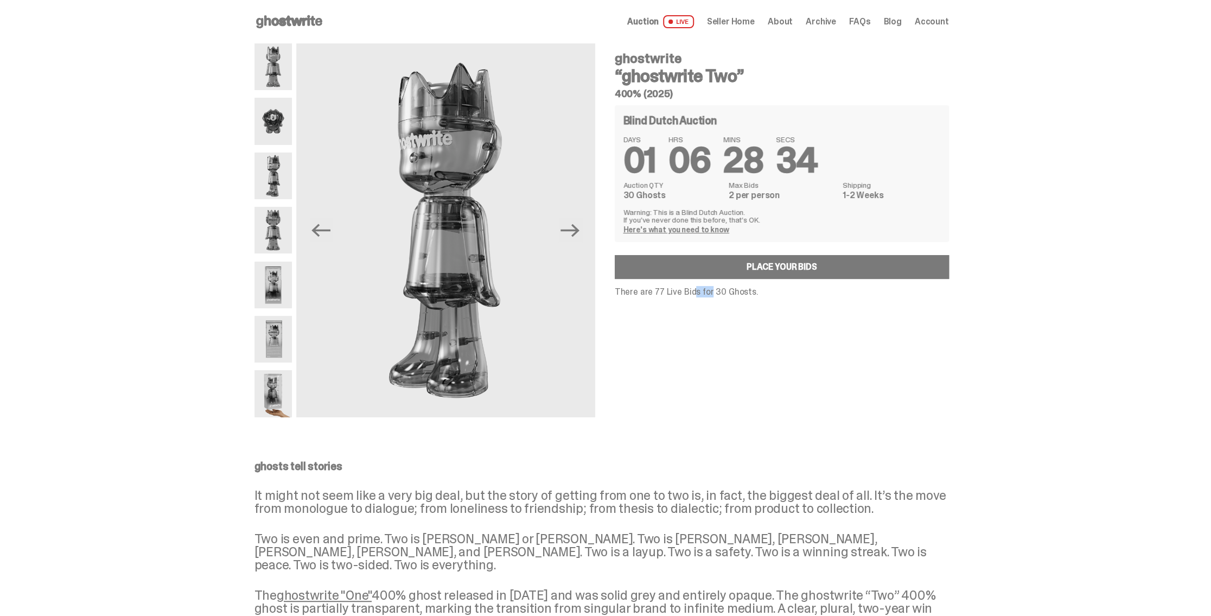
click at [683, 296] on p "There are 77 Live Bids for 30 Ghosts." at bounding box center [782, 292] width 334 height 9
click at [663, 294] on p "There are 77 Live Bids for 30 Ghosts." at bounding box center [782, 292] width 334 height 9
click at [655, 293] on p "There are 77 Live Bids for 30 Ghosts." at bounding box center [782, 292] width 334 height 9
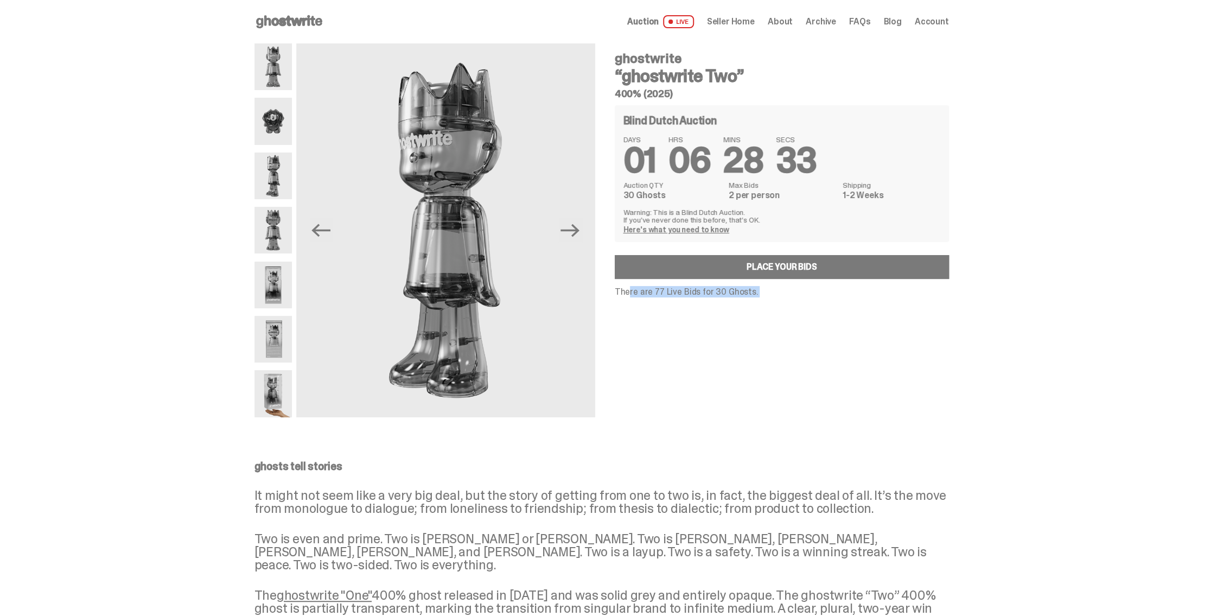
click at [655, 293] on p "There are 77 Live Bids for 30 Ghosts." at bounding box center [782, 292] width 334 height 9
click at [668, 292] on p "There are 77 Live Bids for 30 Ghosts." at bounding box center [782, 292] width 334 height 9
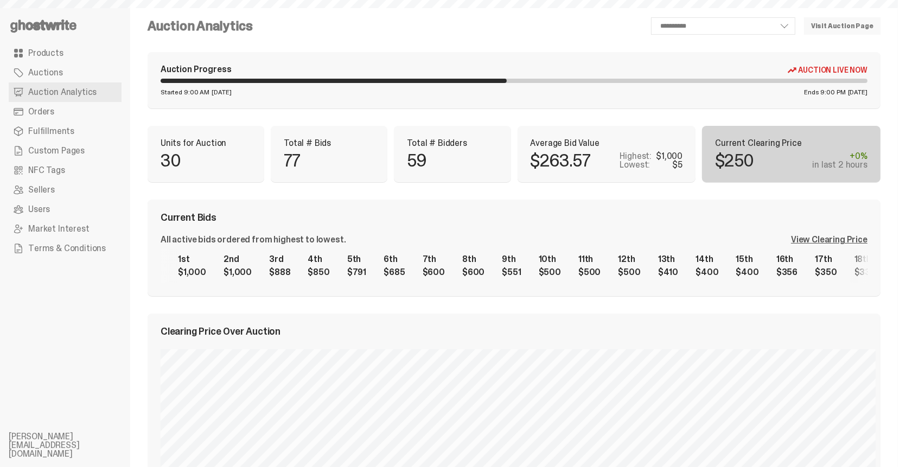
select select "**"
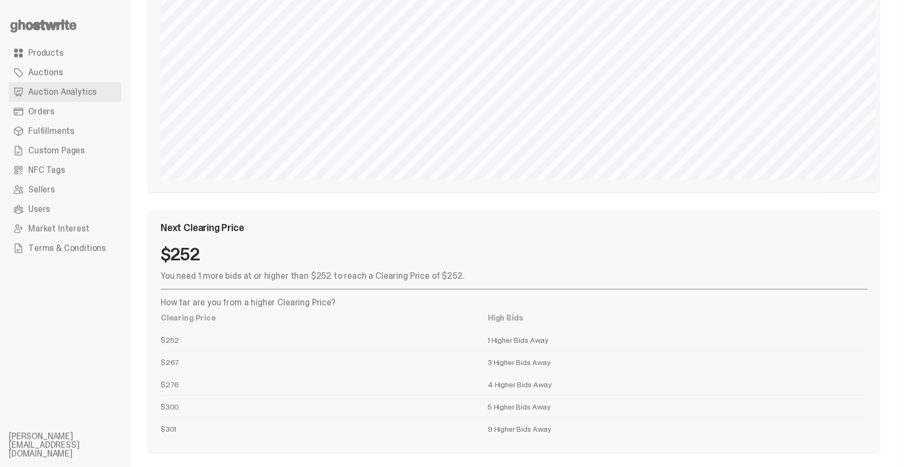
scroll to position [1204, 0]
